Goal: Task Accomplishment & Management: Complete application form

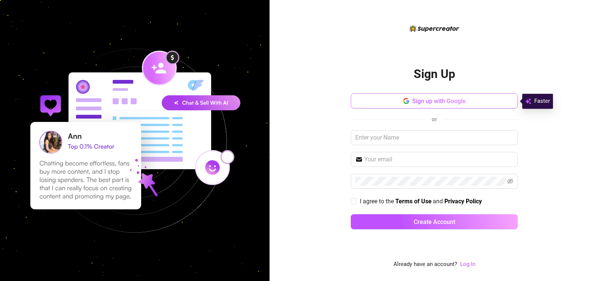
click at [411, 101] on button "Sign up with Google" at bounding box center [434, 100] width 167 height 15
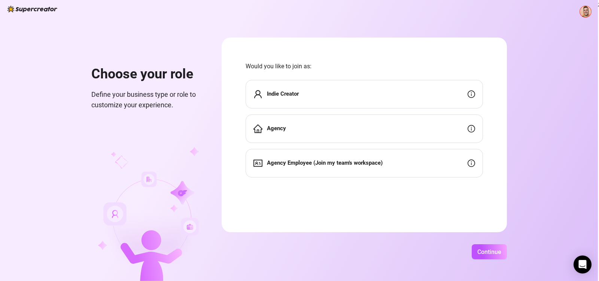
drag, startPoint x: 185, startPoint y: 153, endPoint x: 354, endPoint y: 67, distance: 189.0
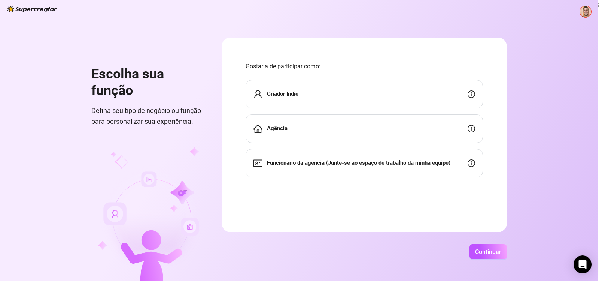
click at [332, 97] on div "Criador Indie" at bounding box center [365, 94] width 238 height 28
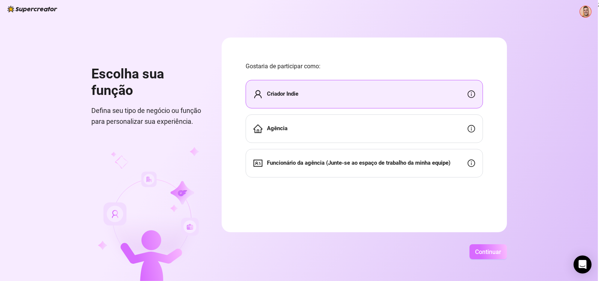
click at [483, 250] on span "Continuar" at bounding box center [488, 251] width 26 height 7
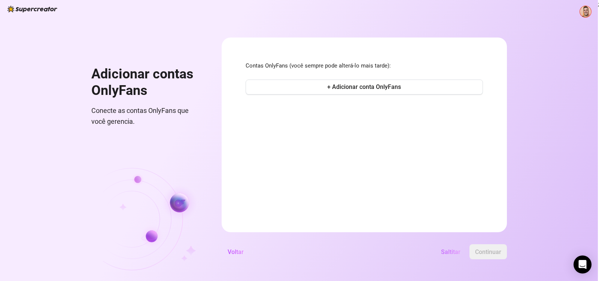
click at [450, 250] on span "Saltitar" at bounding box center [450, 251] width 19 height 7
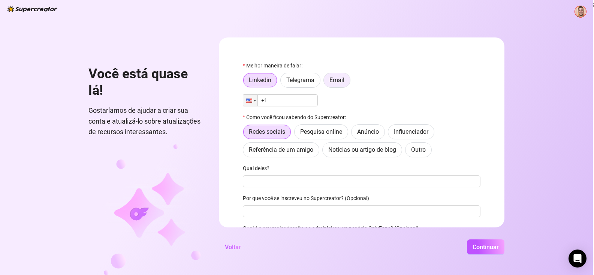
click at [337, 78] on span "Email" at bounding box center [336, 79] width 15 height 7
click at [326, 82] on input "Email" at bounding box center [326, 82] width 0 height 0
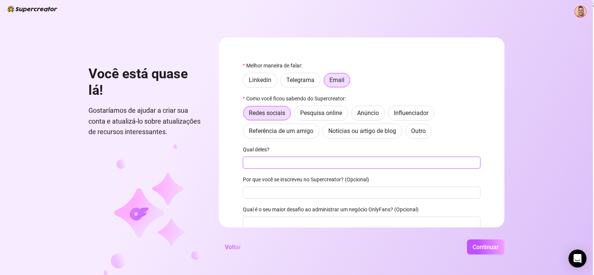
click at [297, 166] on input "Qual deles?" at bounding box center [362, 163] width 238 height 12
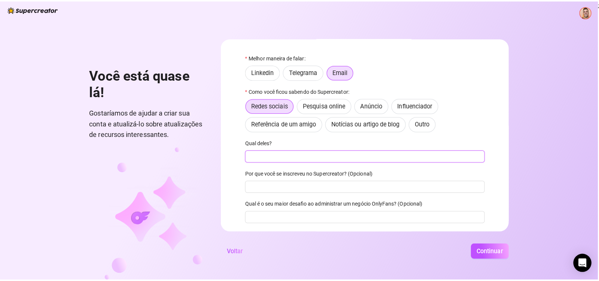
scroll to position [28, 0]
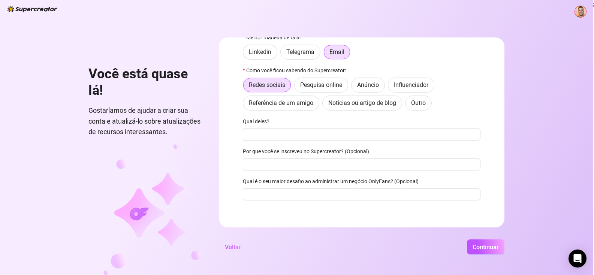
click at [562, 187] on div "Você está quase lá! Gostaríamos de ajudar a criar sua conta e atualizá-lo sobre…" at bounding box center [296, 137] width 593 height 275
click at [495, 248] on span "Continuar" at bounding box center [485, 247] width 26 height 7
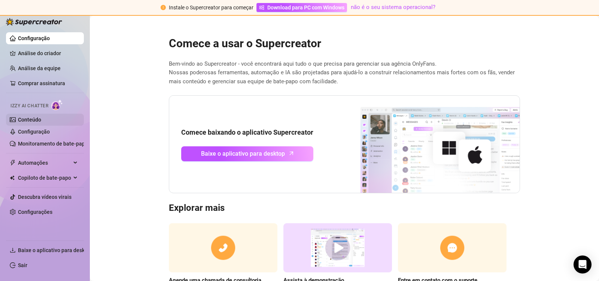
click at [28, 119] on link "Conteúdo" at bounding box center [29, 120] width 23 height 6
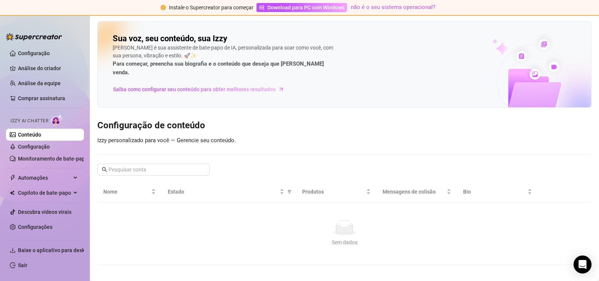
click at [287, 210] on td "Sem dados Sem dados" at bounding box center [344, 233] width 495 height 63
click at [349, 227] on div "Sem dados Sem dados" at bounding box center [344, 233] width 477 height 26
click at [58, 209] on link "Descubra vídeos virais" at bounding box center [45, 212] width 54 height 6
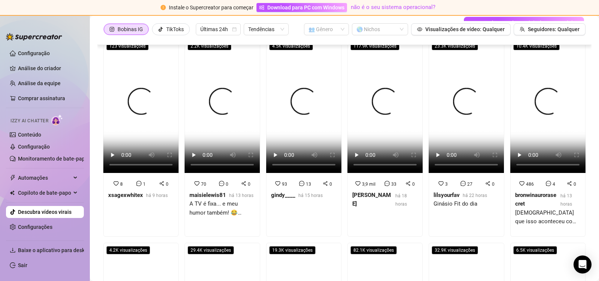
scroll to position [133, 0]
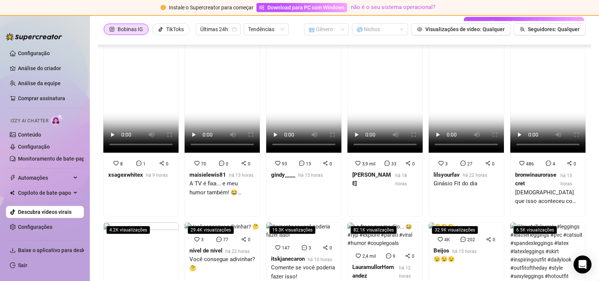
click at [44, 61] on ul "Configuração Análise do criador Análise da equipe Comprar assinatura Izzy AI Ch…" at bounding box center [45, 140] width 78 height 193
click at [46, 67] on link "Análise do criador" at bounding box center [48, 68] width 60 height 12
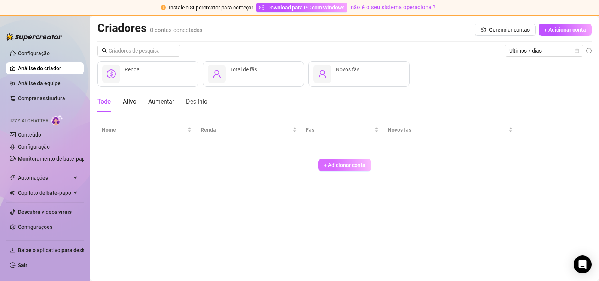
click at [347, 161] on button "+ Adicionar conta" at bounding box center [344, 165] width 53 height 12
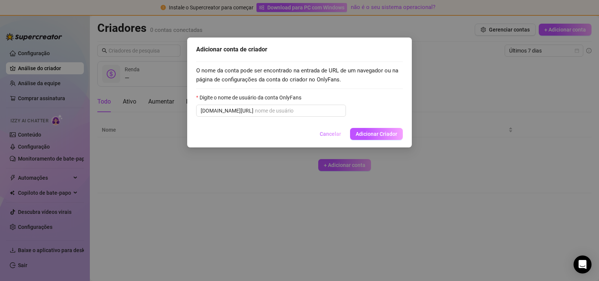
click at [328, 135] on span "Cancelar" at bounding box center [330, 134] width 21 height 6
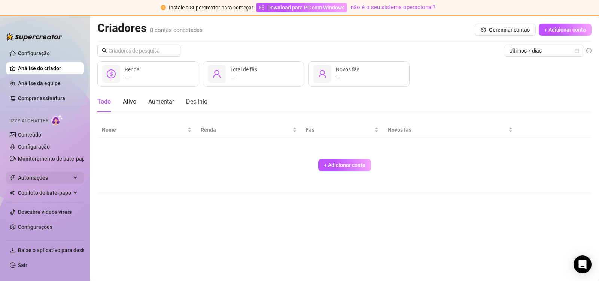
click at [61, 176] on span "Automações" at bounding box center [44, 178] width 53 height 12
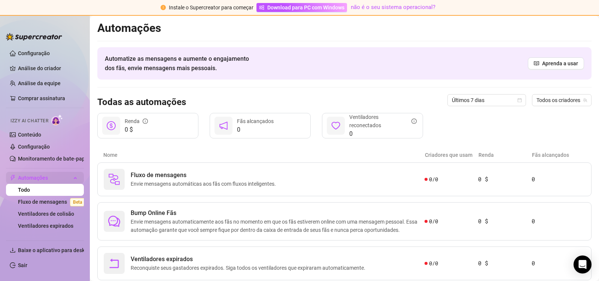
click at [61, 176] on span "Automações" at bounding box center [44, 178] width 53 height 12
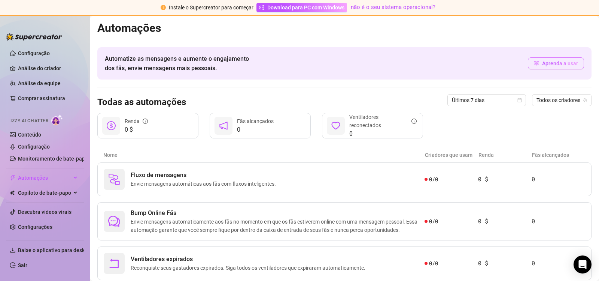
click at [556, 62] on span "Aprenda a usar" at bounding box center [561, 63] width 36 height 8
